Goal: Browse casually

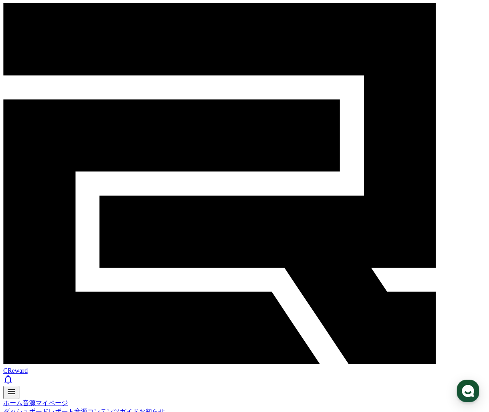
click at [40, 411] on button "PC" at bounding box center [32, 420] width 14 height 8
click at [13, 399] on link "ホーム" at bounding box center [12, 402] width 19 height 7
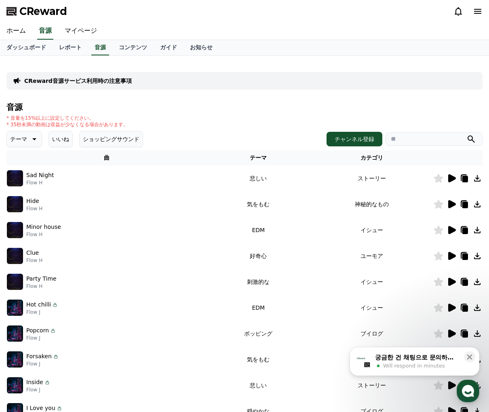
click at [32, 137] on icon at bounding box center [34, 139] width 10 height 10
click at [29, 201] on button "好奇心" at bounding box center [19, 202] width 23 height 18
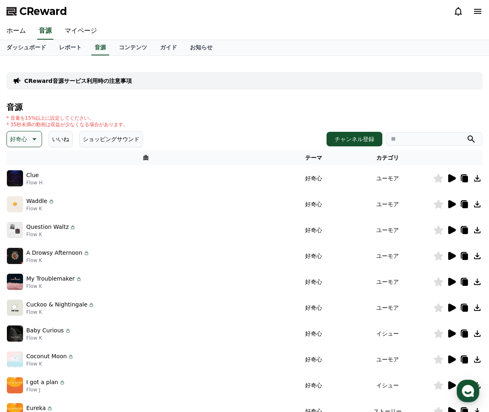
click at [453, 176] on icon at bounding box center [451, 178] width 10 height 10
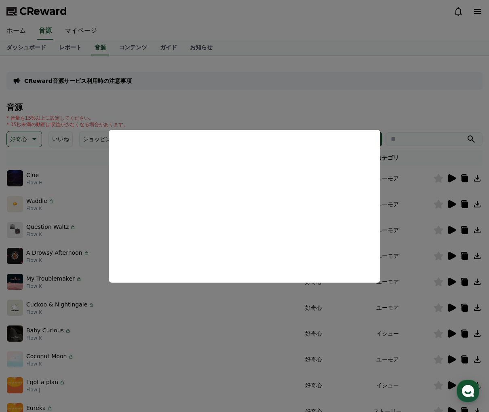
click at [44, 226] on button "close modal" at bounding box center [244, 206] width 489 height 412
click at [44, 226] on p "Question Waltz" at bounding box center [47, 227] width 42 height 8
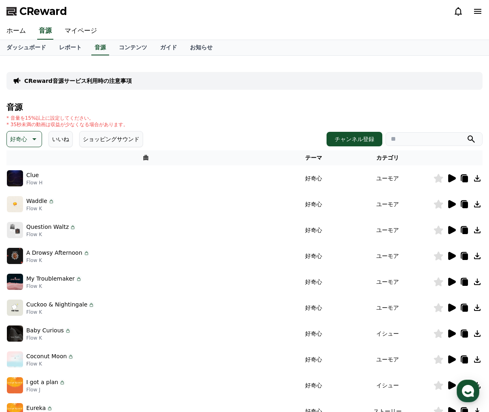
click at [452, 204] on icon at bounding box center [452, 204] width 8 height 8
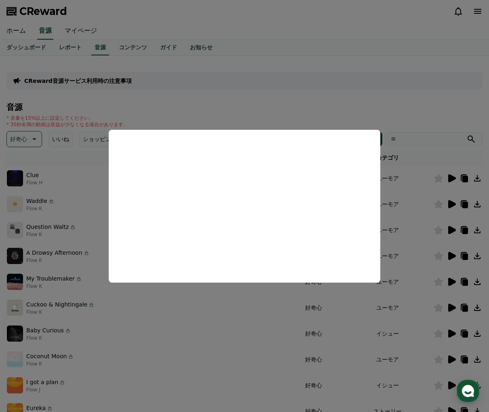
click at [13, 258] on button "close modal" at bounding box center [244, 206] width 489 height 412
click at [13, 258] on img at bounding box center [15, 256] width 16 height 16
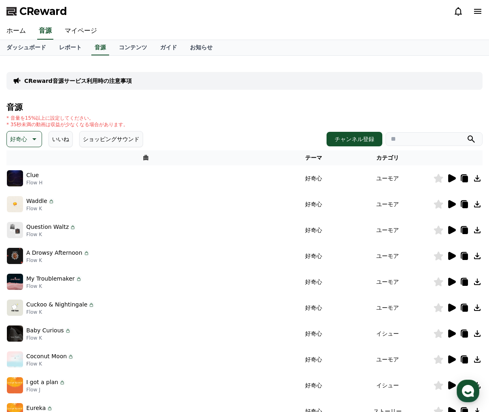
click at [449, 228] on icon at bounding box center [452, 230] width 8 height 8
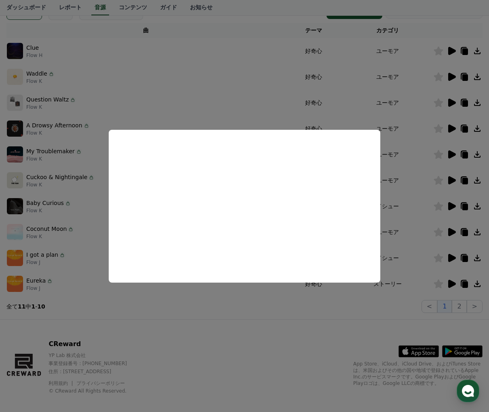
scroll to position [135, 0]
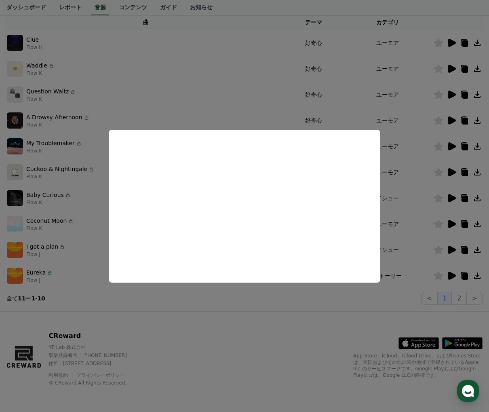
click at [450, 273] on button "close modal" at bounding box center [244, 206] width 489 height 412
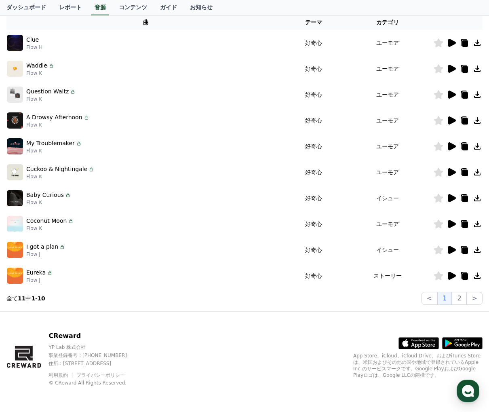
click at [450, 273] on icon at bounding box center [452, 275] width 8 height 8
